Goal: Check status

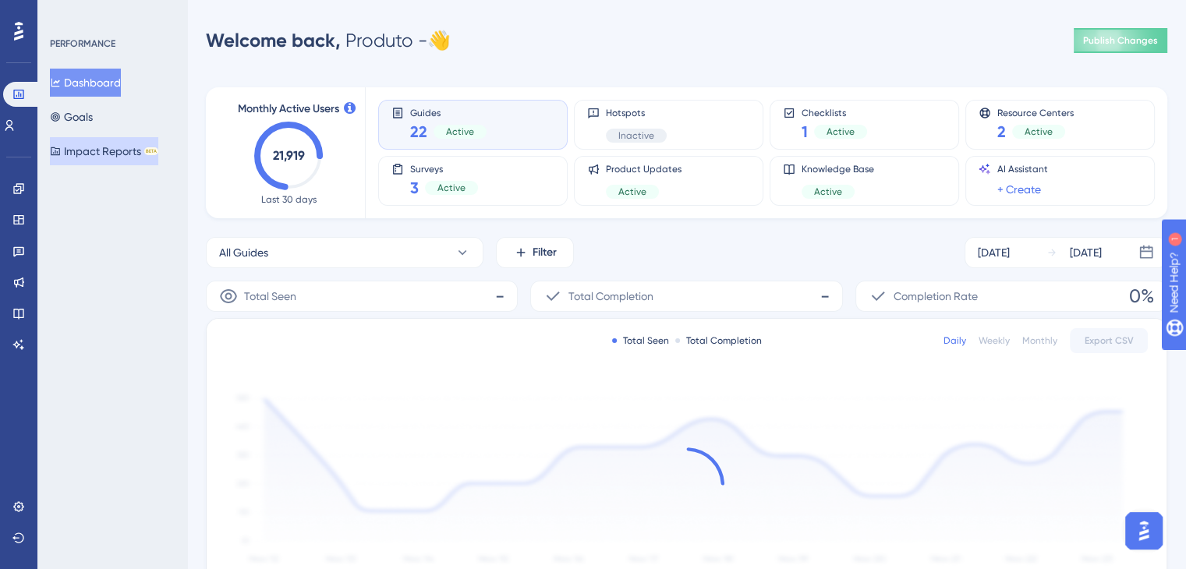
click at [116, 151] on button "Impact Reports BETA" at bounding box center [104, 151] width 108 height 28
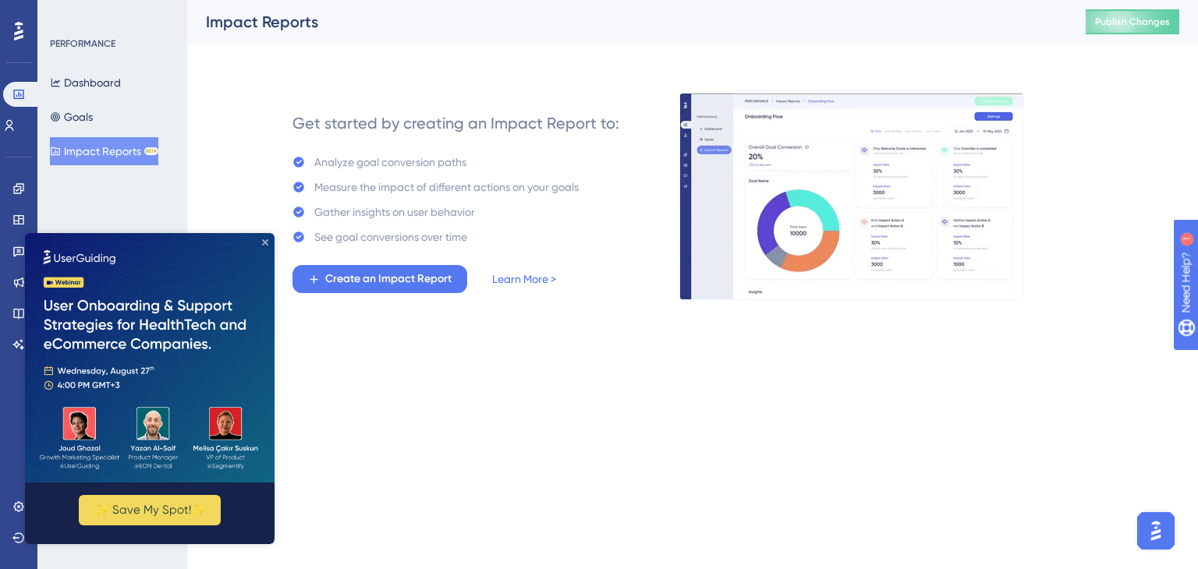
click at [265, 245] on icon "Close Preview" at bounding box center [265, 242] width 6 height 6
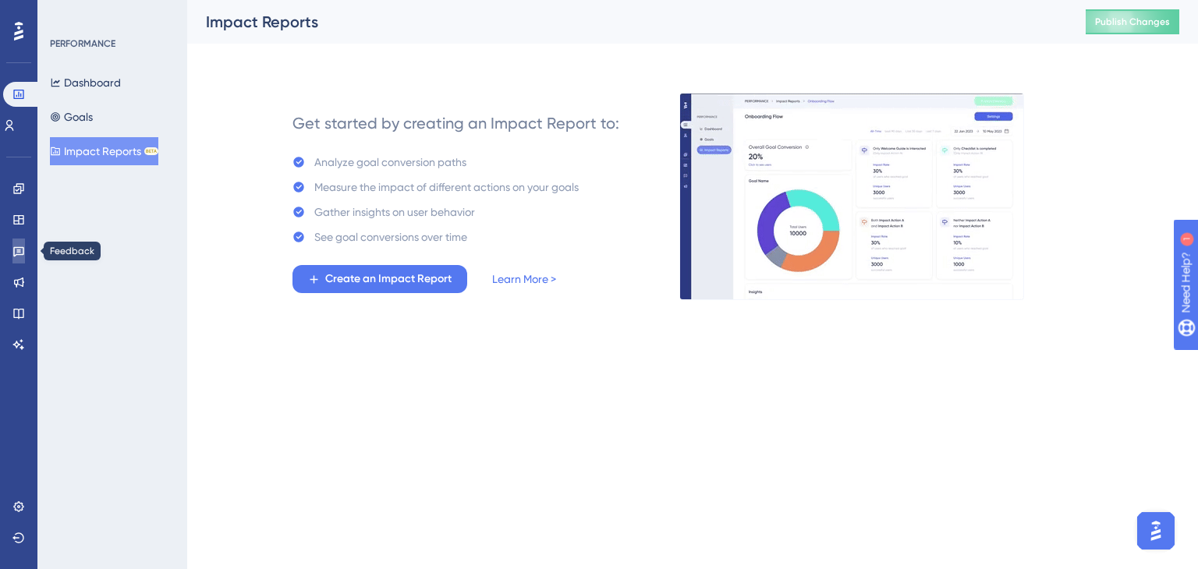
click at [12, 247] on icon at bounding box center [18, 251] width 12 height 12
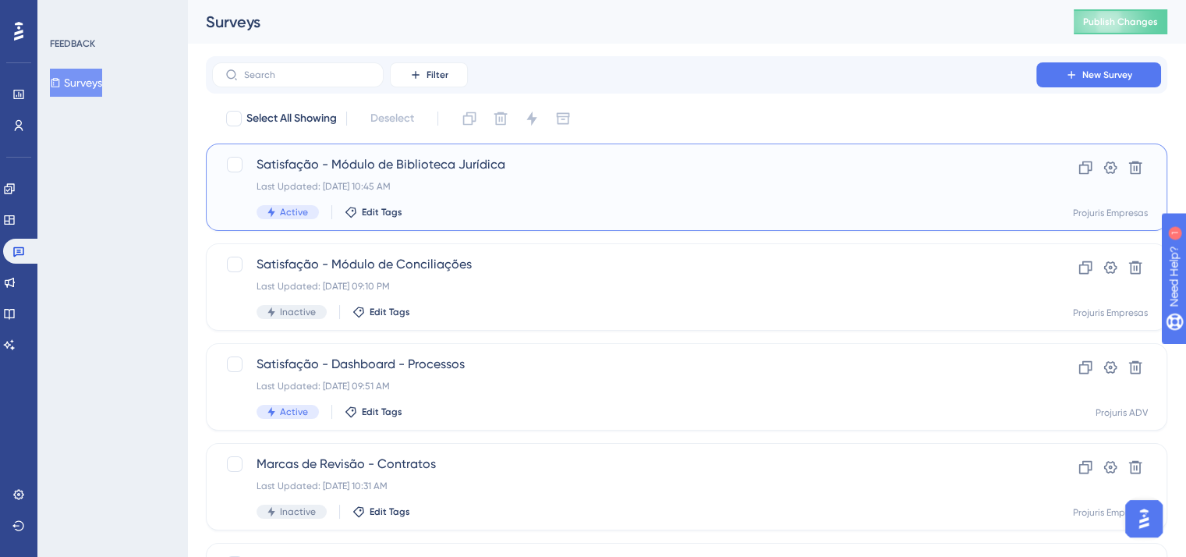
click at [456, 168] on span "Satisfação - Módulo de Biblioteca Jurídica" at bounding box center [624, 164] width 735 height 19
